Goal: Information Seeking & Learning: Learn about a topic

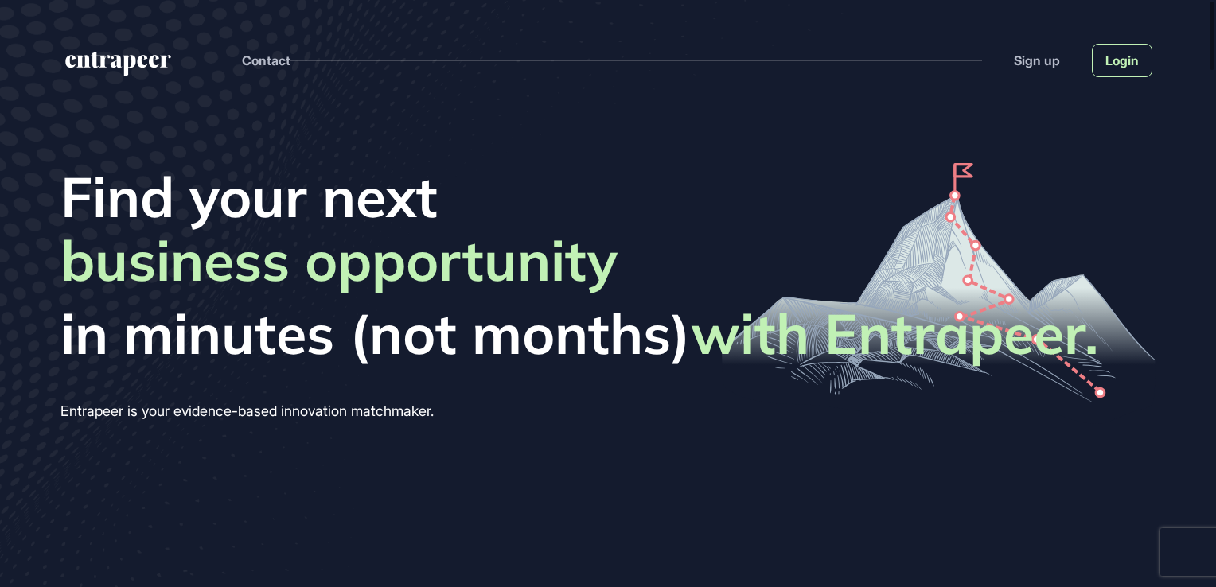
click at [1125, 73] on link "Login" at bounding box center [1122, 60] width 60 height 33
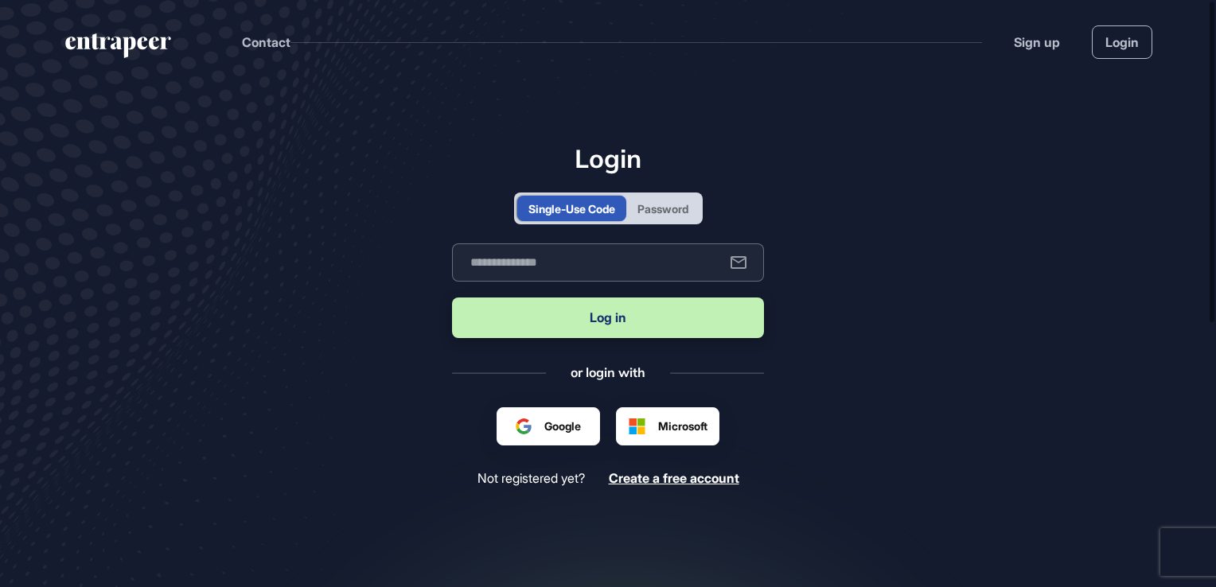
click at [642, 259] on input "text" at bounding box center [608, 262] width 312 height 38
type input "**********"
click at [622, 324] on button "Log in" at bounding box center [608, 318] width 312 height 41
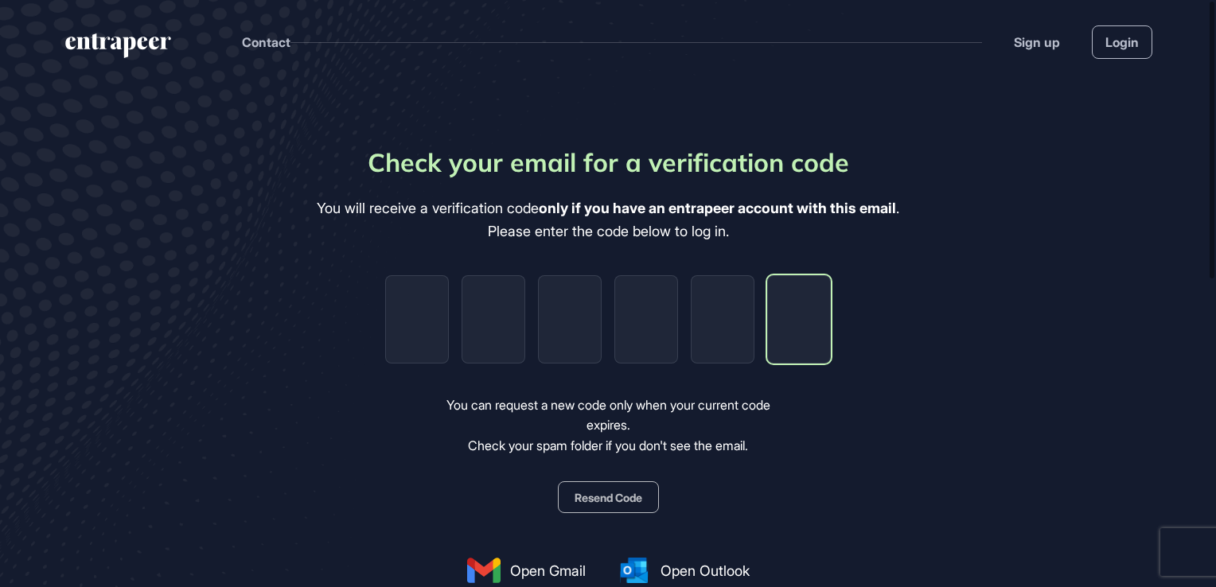
paste input "*"
type input "*"
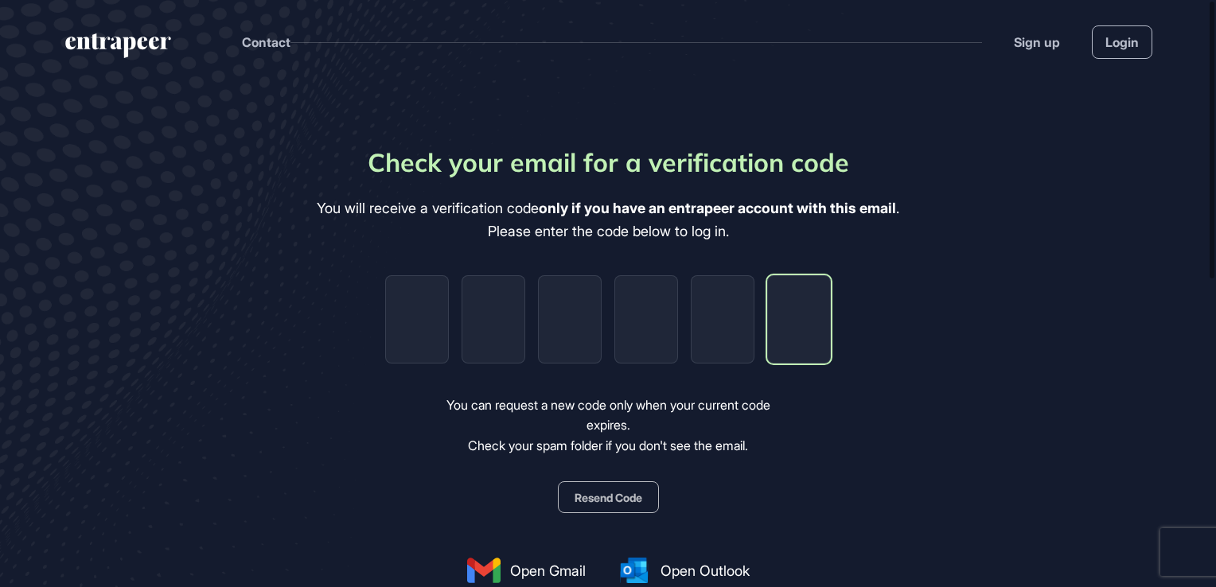
type input "*"
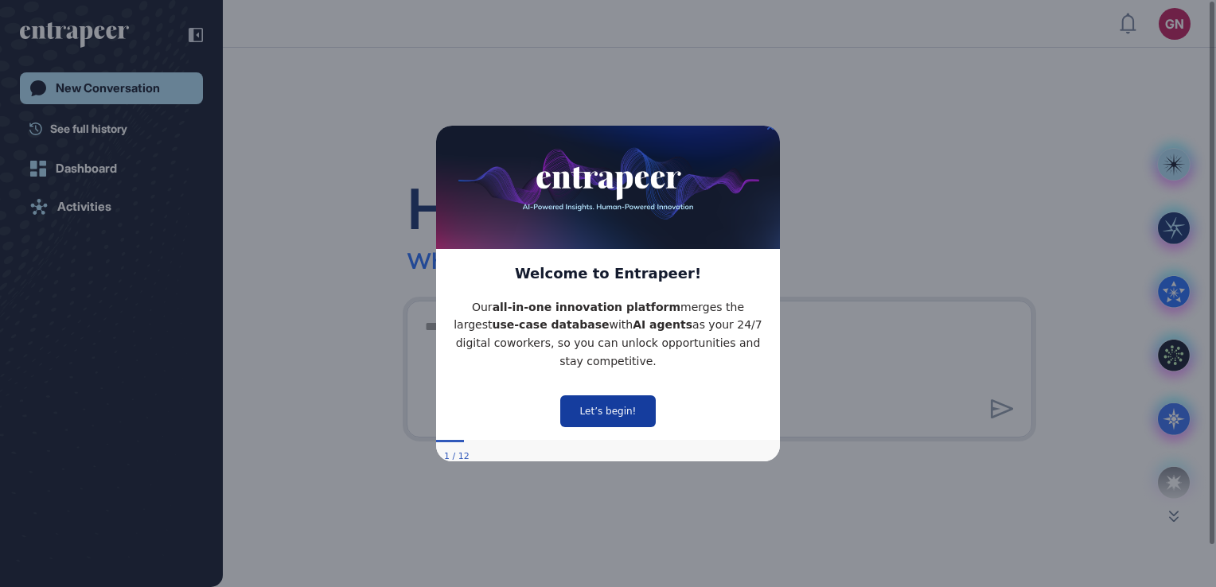
click at [595, 395] on button "Let’s begin!" at bounding box center [607, 411] width 95 height 32
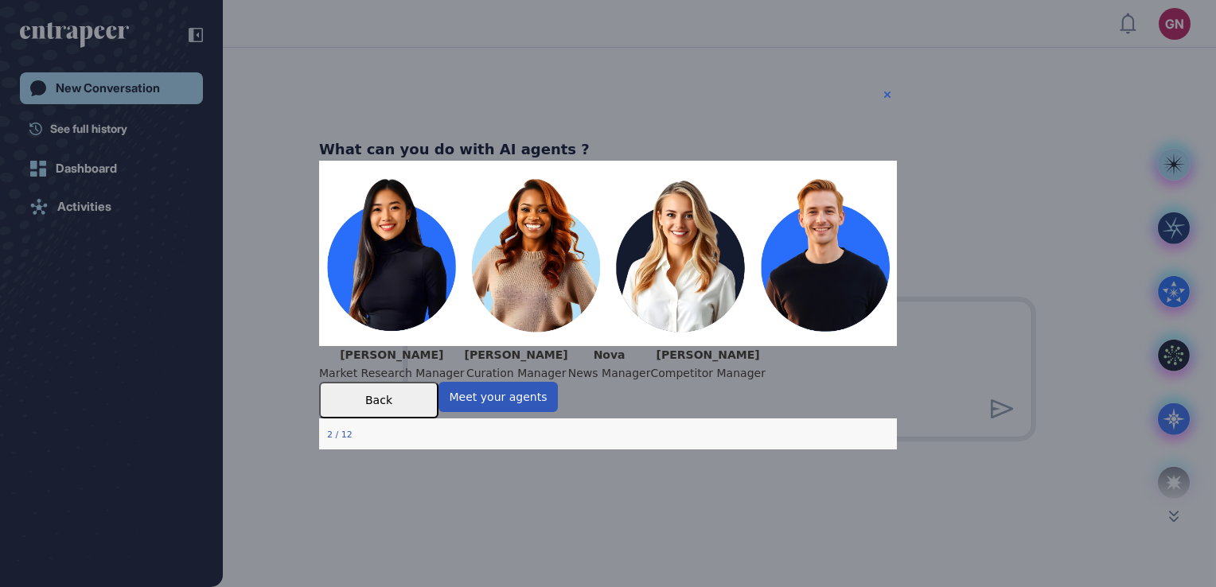
click at [438, 419] on button "Back" at bounding box center [378, 400] width 119 height 37
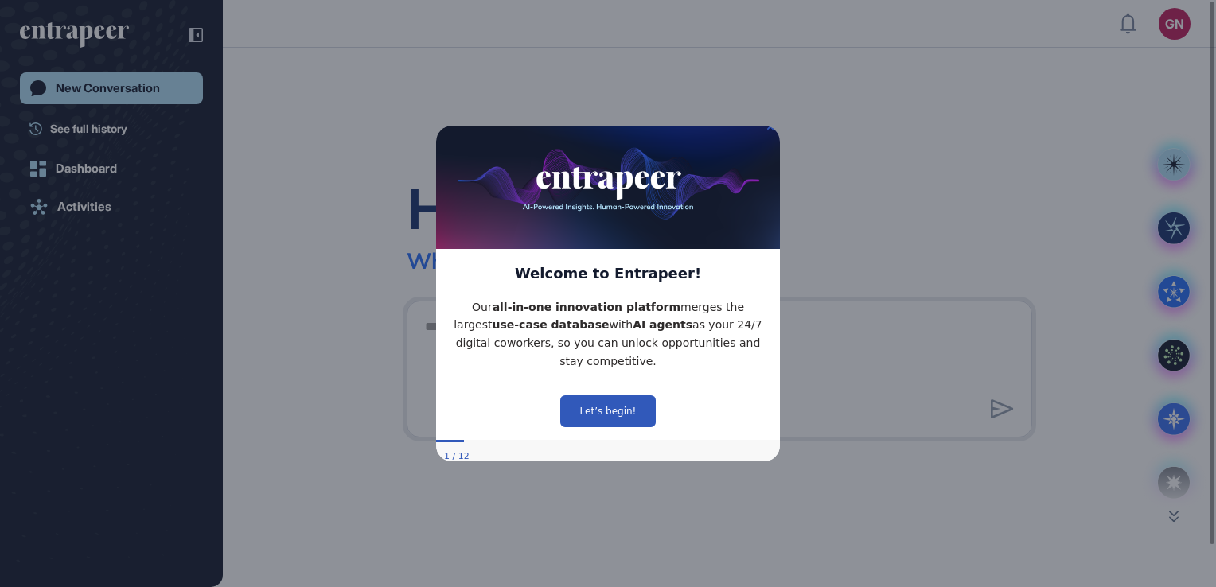
click at [773, 139] on img at bounding box center [608, 182] width 344 height 132
click at [770, 129] on icon "Close Preview" at bounding box center [770, 126] width 6 height 6
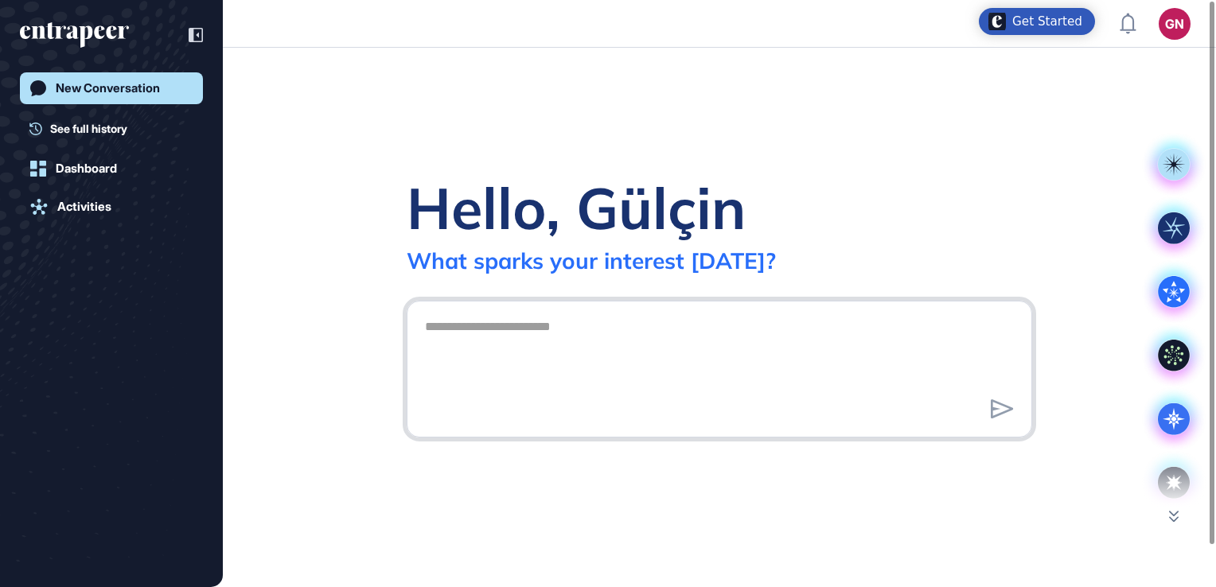
click at [677, 314] on textarea at bounding box center [719, 366] width 608 height 111
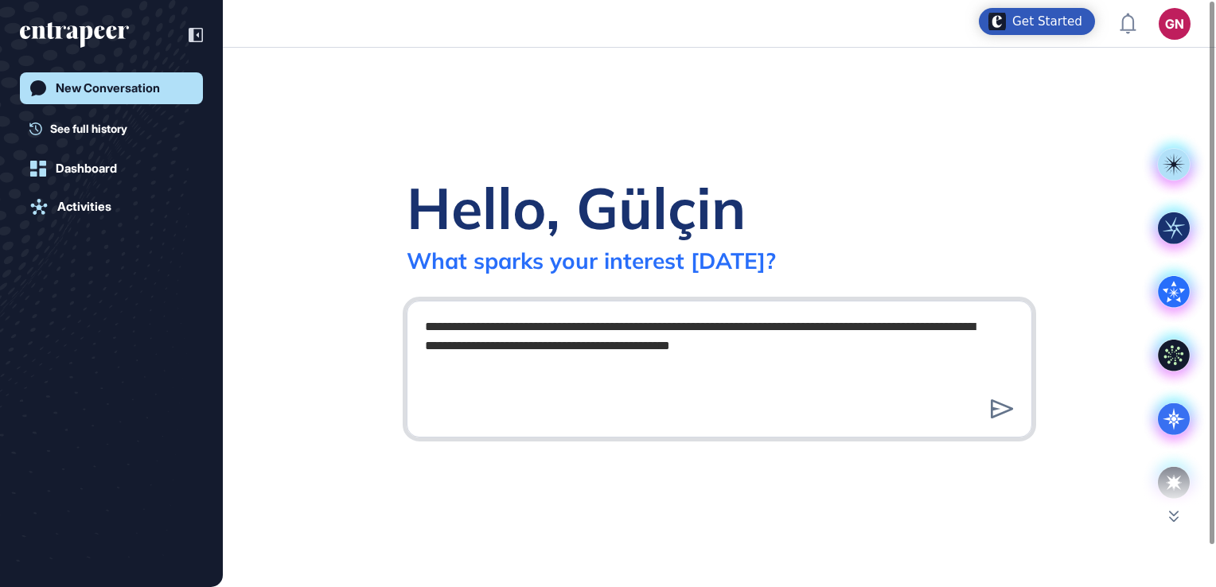
type textarea "**********"
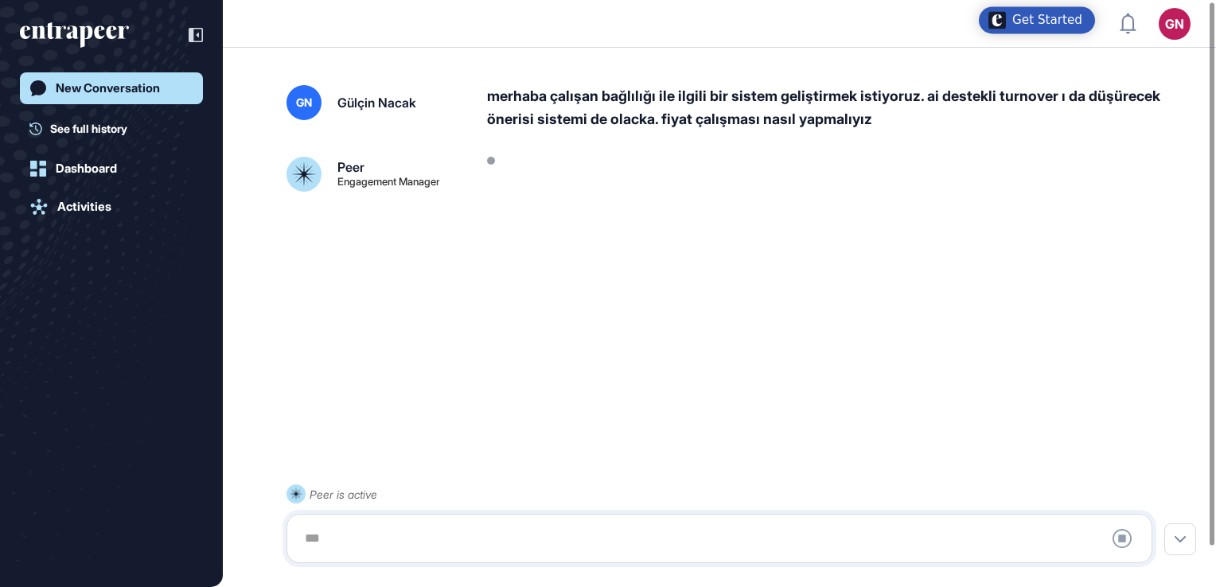
scroll to position [45, 0]
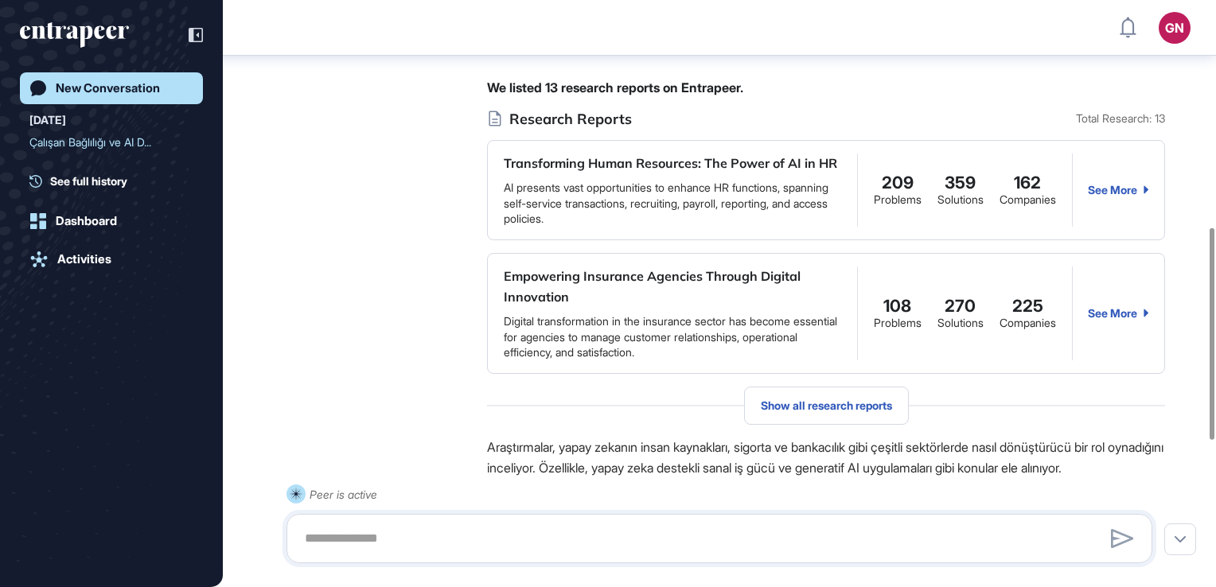
scroll to position [629, 0]
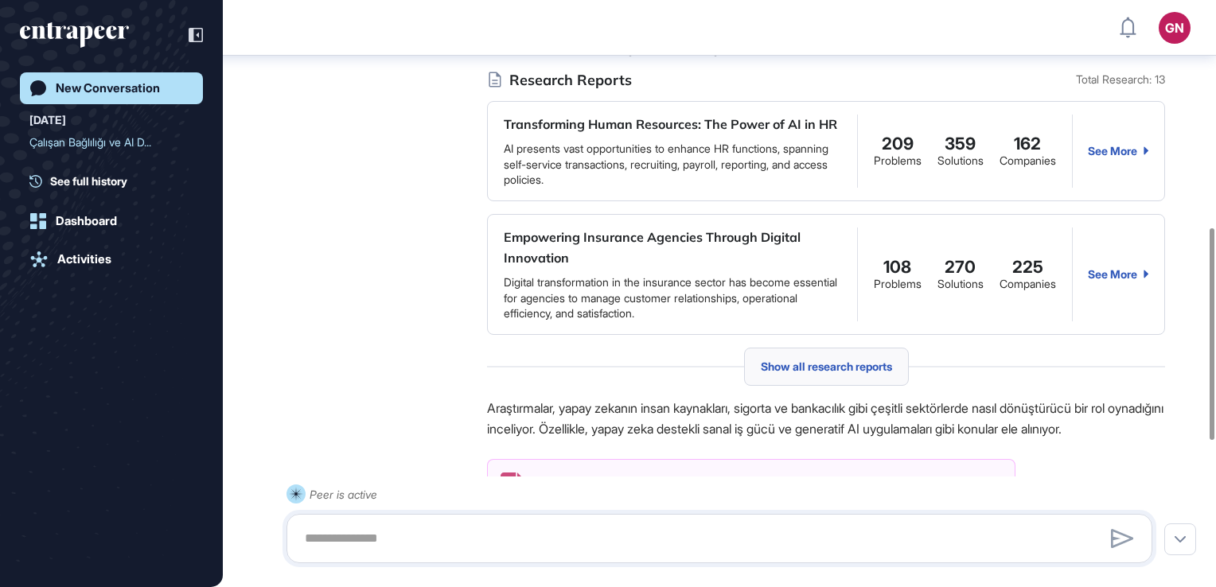
click at [891, 386] on div "Show all research reports" at bounding box center [826, 367] width 165 height 38
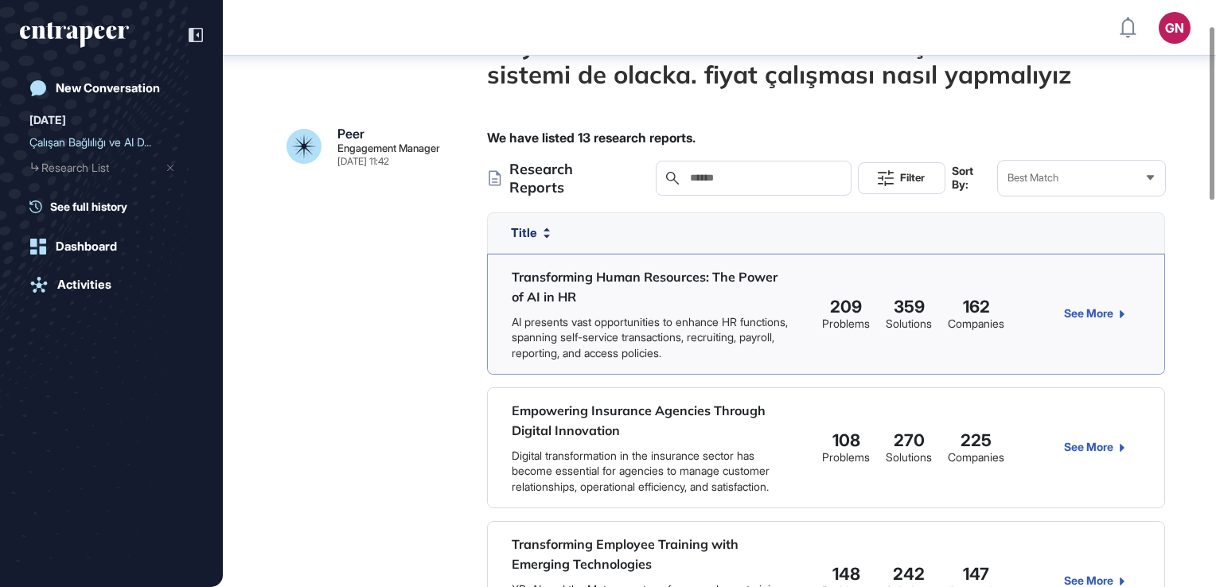
scroll to position [88, 0]
click at [1111, 310] on link "See More" at bounding box center [1094, 312] width 60 height 13
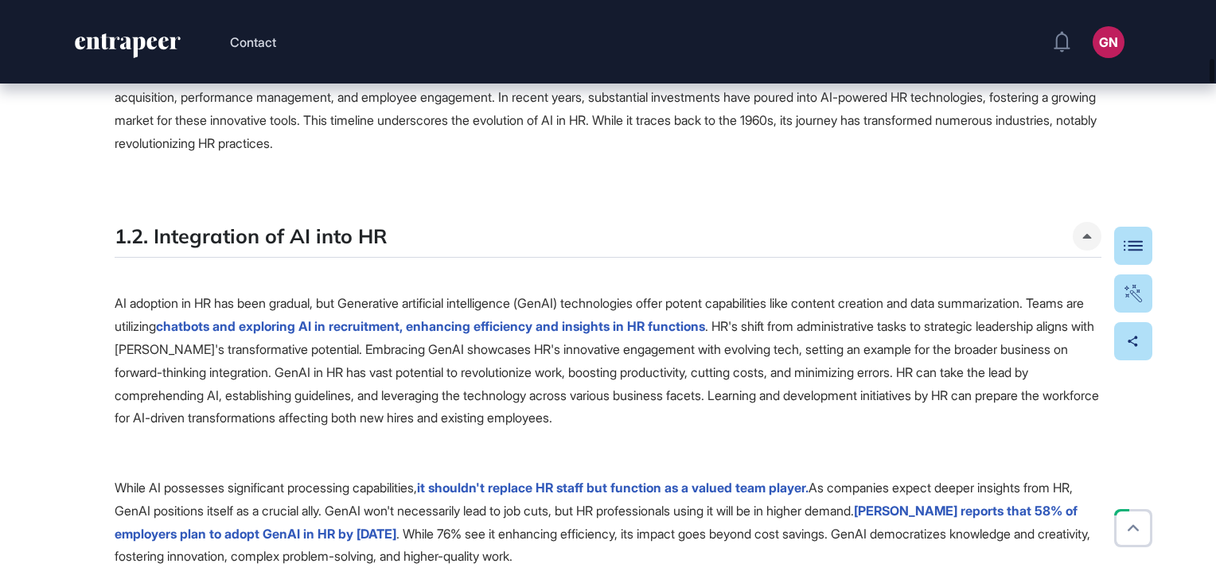
scroll to position [2864, 0]
